Goal: Transaction & Acquisition: Purchase product/service

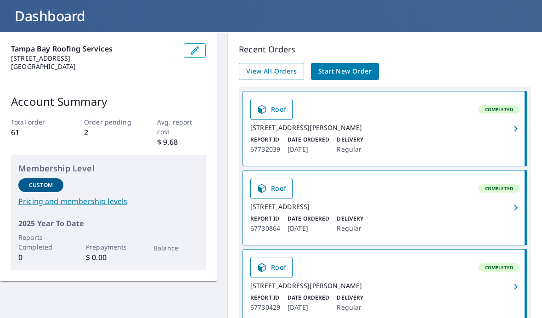
scroll to position [33, 0]
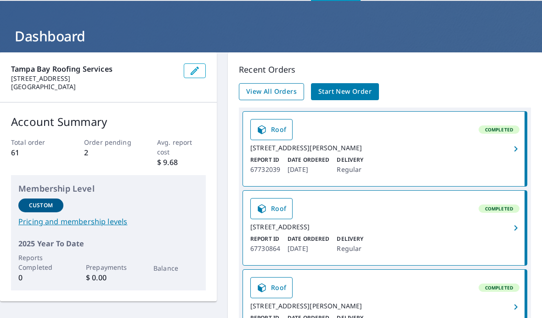
click at [293, 91] on span "View All Orders" at bounding box center [271, 91] width 50 height 11
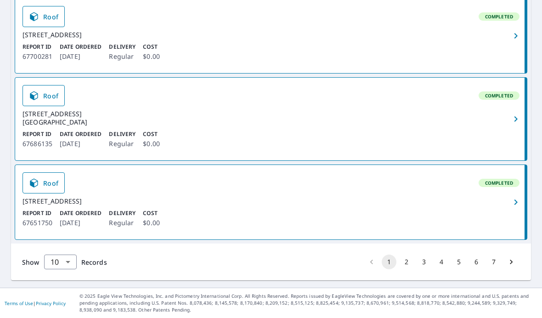
click at [408, 269] on button "2" at bounding box center [406, 261] width 15 height 15
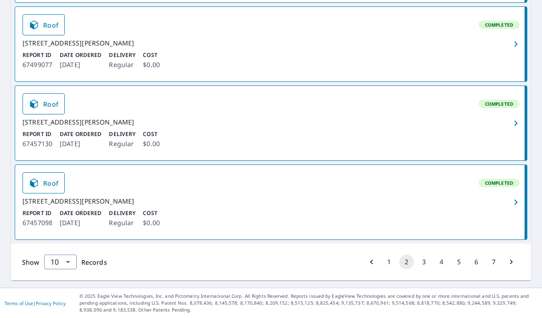
scroll to position [1, 0]
click at [65, 300] on body "QM QM Dashboard Order History Order QM Dashboard / Order History Order History …" at bounding box center [271, 159] width 542 height 318
click at [71, 279] on li "50" at bounding box center [60, 282] width 33 height 17
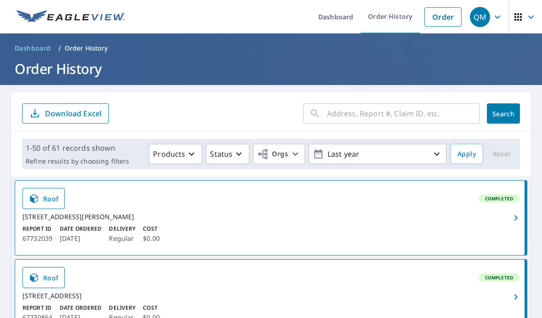
click at [370, 105] on input "text" at bounding box center [403, 114] width 152 height 26
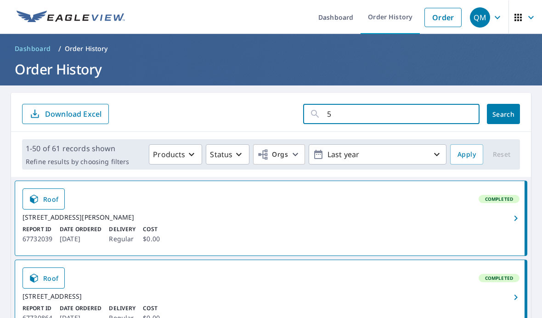
scroll to position [0, 0]
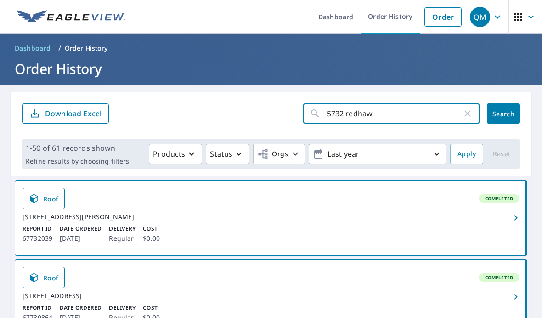
type input "5732 redhawk"
click at [502, 116] on span "Search" at bounding box center [503, 113] width 18 height 9
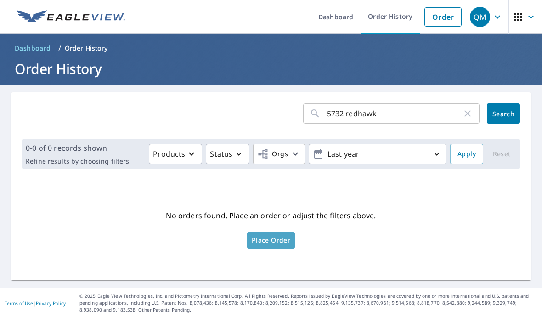
click at [282, 242] on span "Place Order" at bounding box center [271, 240] width 39 height 5
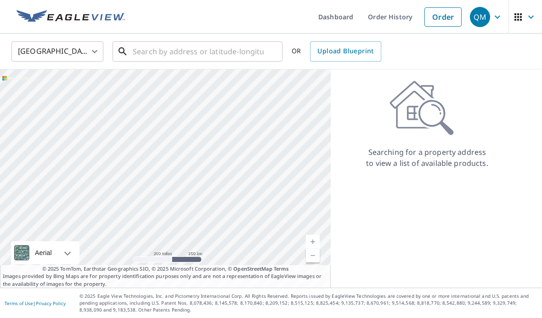
click at [237, 49] on input "text" at bounding box center [198, 52] width 131 height 26
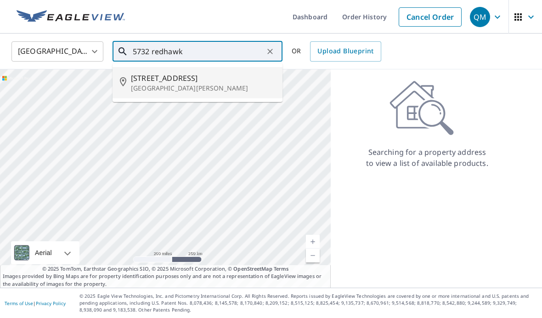
click at [226, 85] on p "New Port Richey, FL 34655" at bounding box center [203, 88] width 144 height 9
type input "5732 Redhawk Dr New Port Richey, FL 34655"
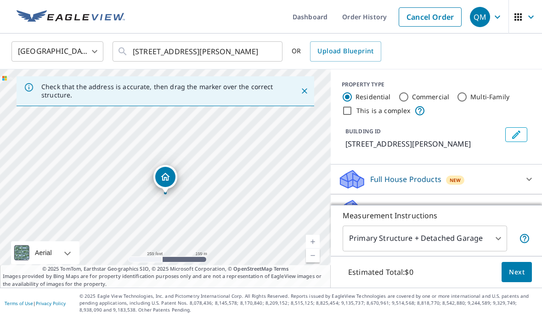
scroll to position [33, 0]
click at [507, 198] on div "Roof Products New" at bounding box center [428, 209] width 180 height 22
click at [512, 168] on div "Full House Products New" at bounding box center [428, 179] width 180 height 22
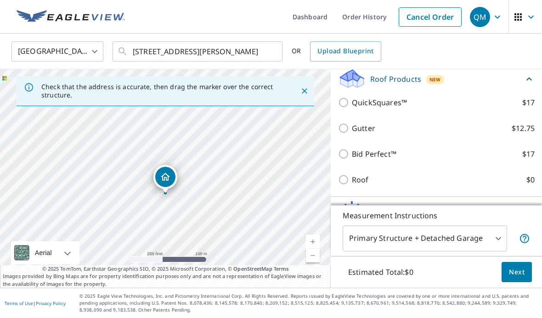
scroll to position [156, 0]
click at [501, 173] on label "Roof $0" at bounding box center [443, 178] width 183 height 11
click at [352, 173] on input "Roof $0" at bounding box center [345, 178] width 14 height 11
checkbox input "true"
type input "3"
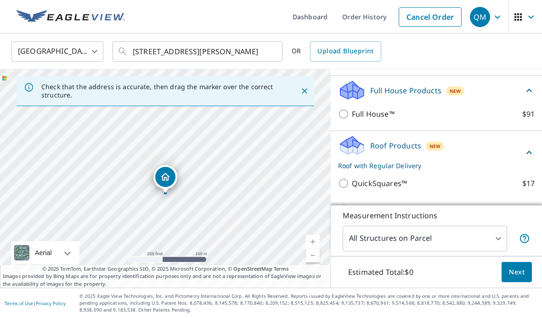
scroll to position [64, 0]
click at [440, 39] on div "BUILDING ID 5732 Redhawk Dr, New Port Richey, FL, 34655" at bounding box center [435, 48] width 189 height 29
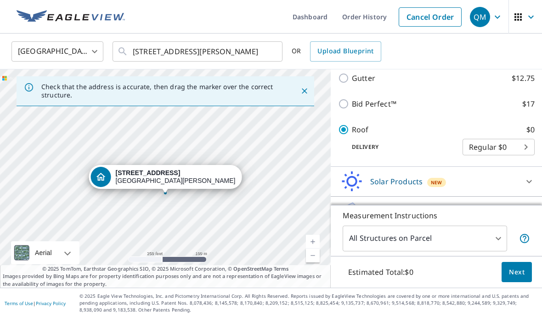
scroll to position [33, 0]
click at [516, 271] on span "Next" at bounding box center [517, 271] width 16 height 11
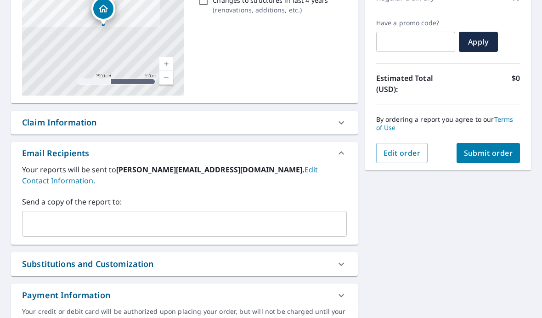
scroll to position [142, 0]
click at [272, 214] on input "text" at bounding box center [177, 222] width 302 height 17
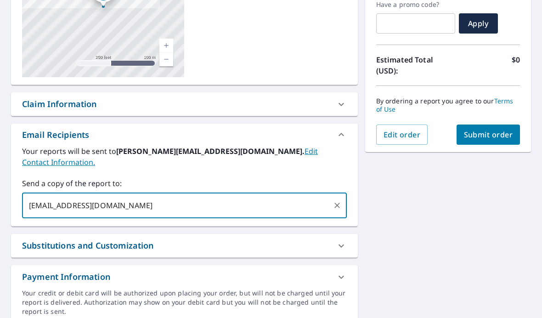
scroll to position [160, 0]
type input "kymber@tampabayroofing.com"
click at [495, 124] on button "Submit order" at bounding box center [488, 134] width 64 height 20
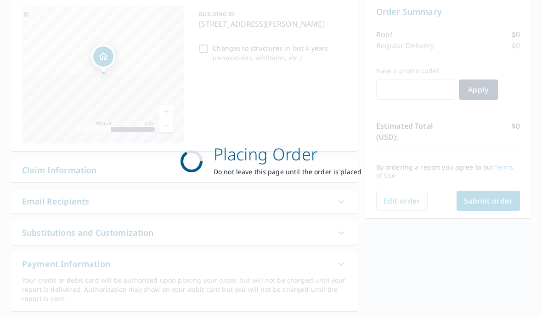
scroll to position [92, 0]
